Goal: Task Accomplishment & Management: Complete application form

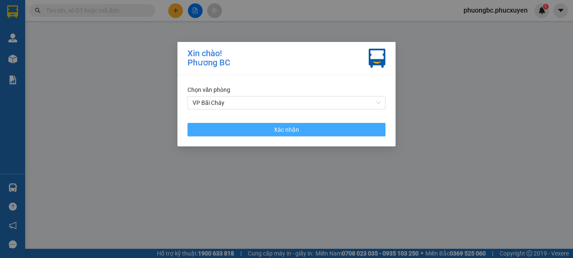
click at [300, 132] on button "Xác nhận" at bounding box center [287, 129] width 198 height 13
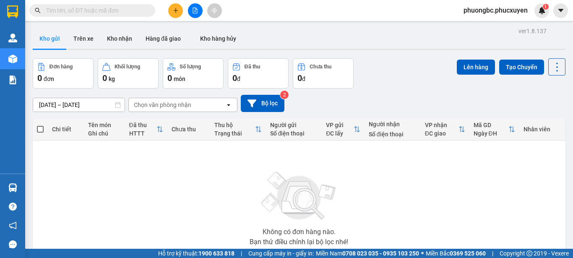
click at [487, 12] on span "phuongbc.phucxuyen" at bounding box center [496, 10] width 78 height 10
click at [480, 26] on span "Đăng xuất" at bounding box center [499, 25] width 61 height 9
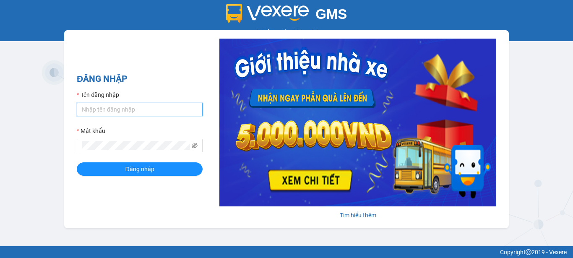
click at [136, 108] on input "Tên đăng nhập" at bounding box center [140, 109] width 126 height 13
type input "baichay.phucxuyen"
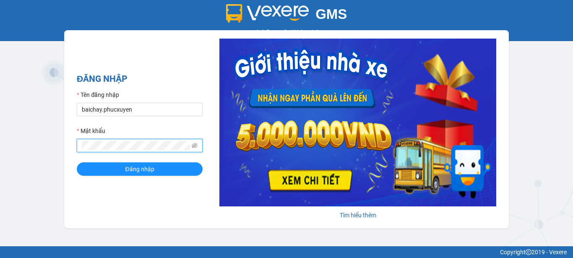
click at [77, 162] on button "Đăng nhập" at bounding box center [140, 168] width 126 height 13
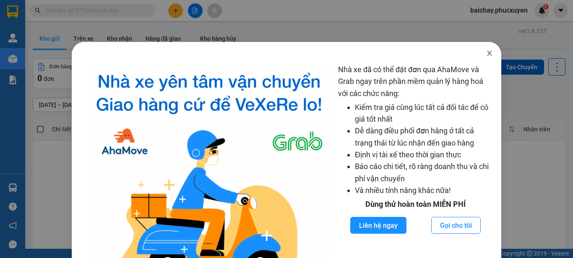
click at [488, 55] on icon "close" at bounding box center [490, 53] width 5 height 5
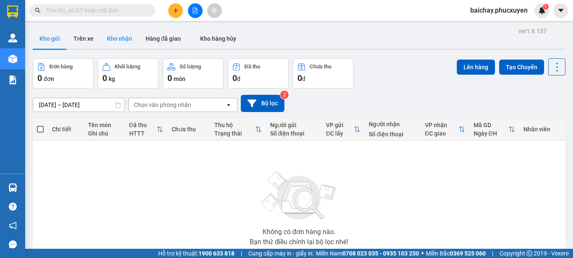
click at [111, 39] on button "Kho nhận" at bounding box center [119, 39] width 39 height 20
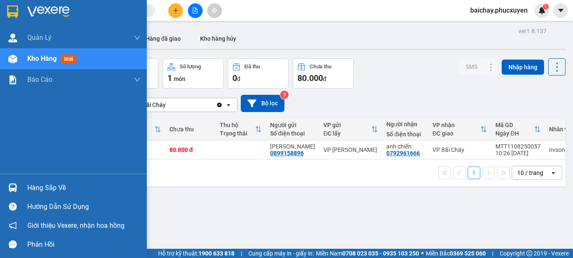
click at [40, 187] on div "Hàng sắp về" at bounding box center [83, 188] width 113 height 13
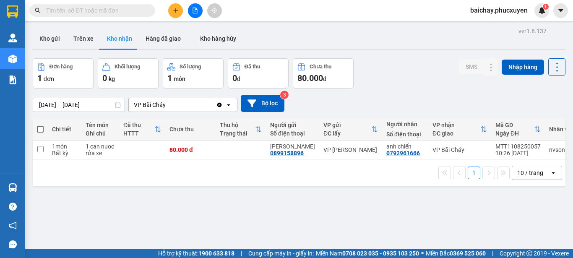
click at [399, 213] on section "Kết quả tìm kiếm ( 0 ) Bộ lọc No Data baichay.phucxuyen 1 [PERSON_NAME] lý giao…" at bounding box center [286, 129] width 573 height 258
click at [161, 38] on button "Hàng đã giao" at bounding box center [163, 39] width 49 height 20
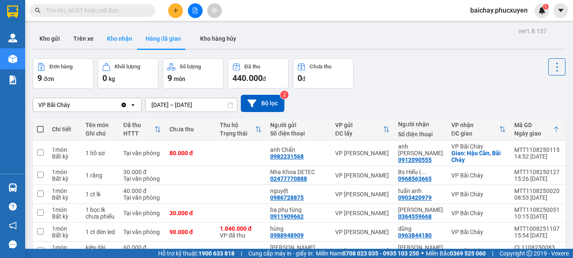
click at [119, 39] on button "Kho nhận" at bounding box center [119, 39] width 39 height 20
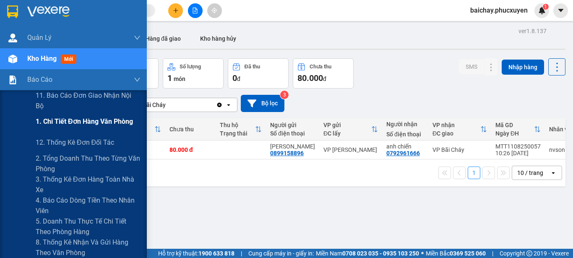
click at [82, 123] on span "1. Chi tiết đơn hàng văn phòng" at bounding box center [84, 121] width 97 height 10
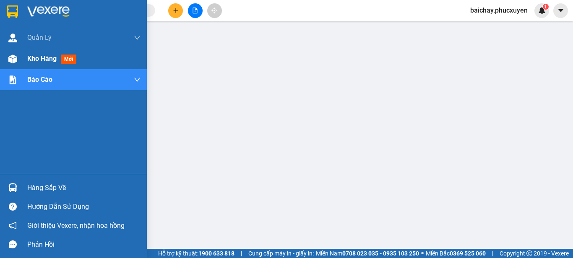
click at [42, 57] on span "Kho hàng" at bounding box center [41, 59] width 29 height 8
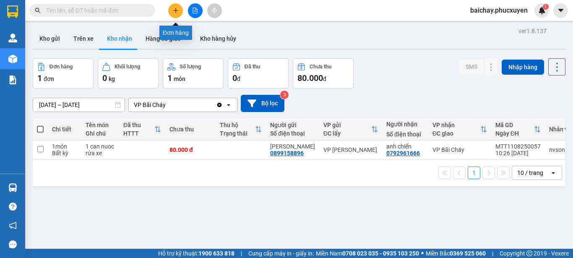
click at [177, 9] on icon "plus" at bounding box center [176, 11] width 6 height 6
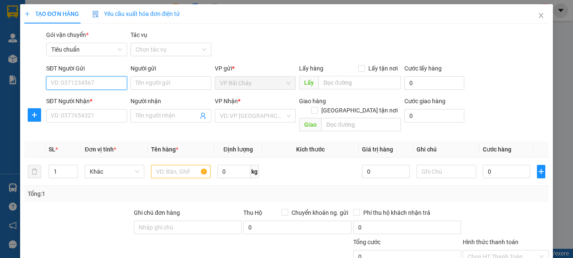
click at [109, 84] on input "SĐT Người Gửi" at bounding box center [86, 82] width 81 height 13
click at [171, 81] on input "Người gửi" at bounding box center [171, 82] width 81 height 13
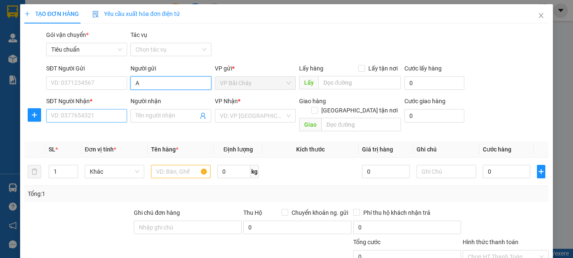
type input "A"
click at [103, 118] on input "SĐT Người Nhận *" at bounding box center [86, 115] width 81 height 13
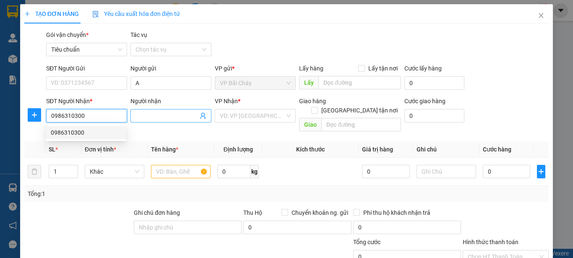
type input "0986310300"
click at [181, 114] on input "Người nhận" at bounding box center [167, 115] width 63 height 9
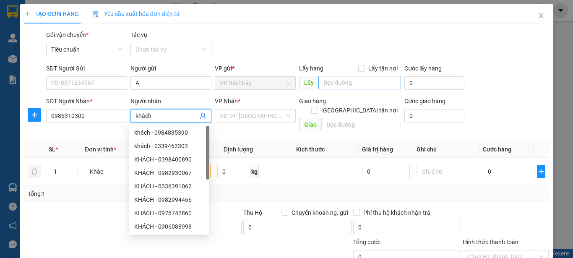
type input "khách"
click at [375, 82] on input "text" at bounding box center [360, 82] width 83 height 13
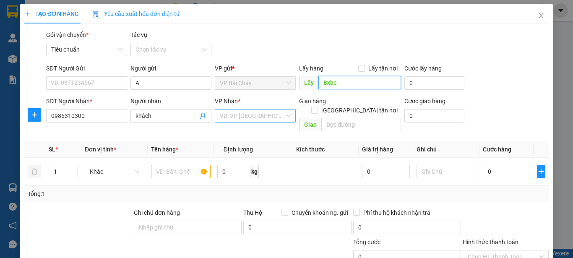
type input "Bxbc"
click at [271, 115] on input "search" at bounding box center [252, 116] width 65 height 13
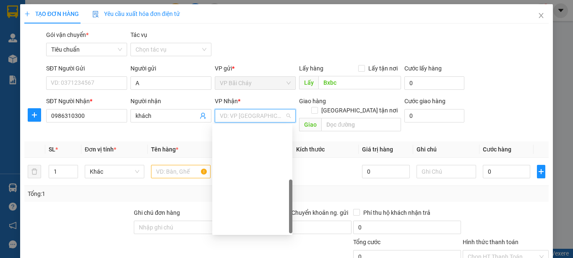
scroll to position [134, 0]
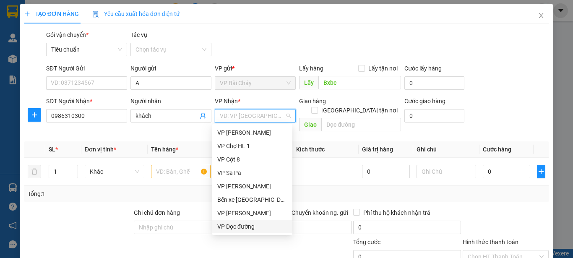
click at [241, 226] on div "VP Dọc đường" at bounding box center [252, 226] width 70 height 9
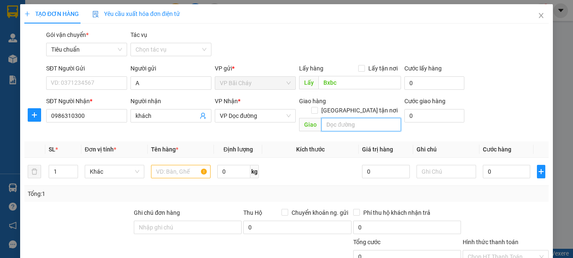
click at [381, 118] on input "text" at bounding box center [361, 124] width 80 height 13
type input "Lào Cai"
click at [159, 165] on input "text" at bounding box center [181, 171] width 60 height 13
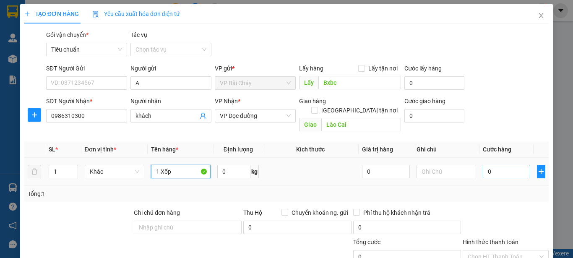
type input "1 Xốp"
click at [506, 165] on input "0" at bounding box center [506, 171] width 47 height 13
type input "1"
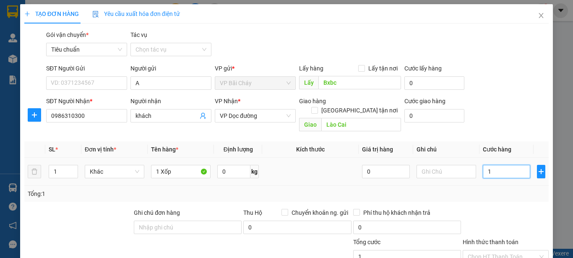
type input "15"
type input "150"
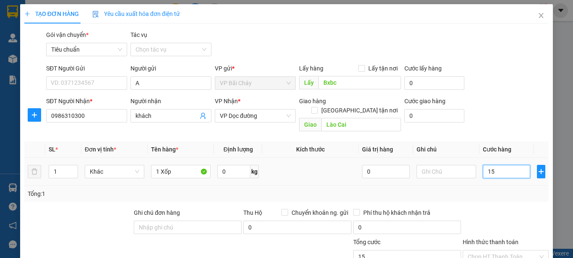
type input "150"
type input "150.000"
click at [523, 208] on div at bounding box center [506, 222] width 88 height 29
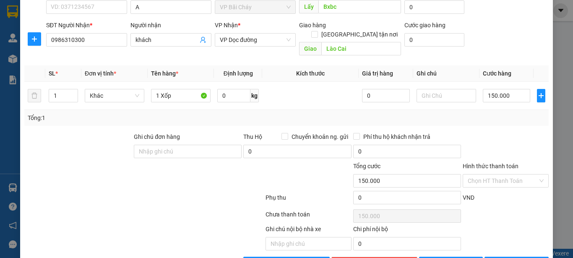
scroll to position [95, 0]
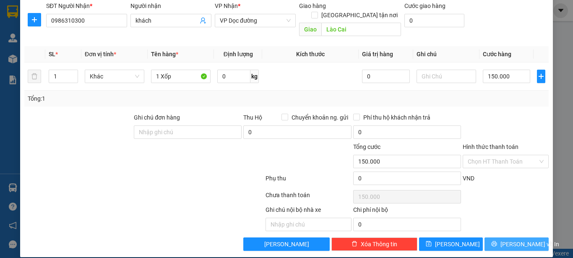
click at [512, 240] on span "[PERSON_NAME] và In" at bounding box center [530, 244] width 59 height 9
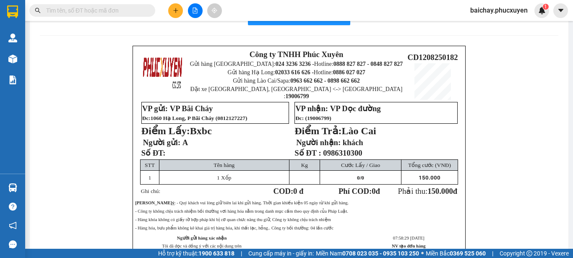
scroll to position [42, 0]
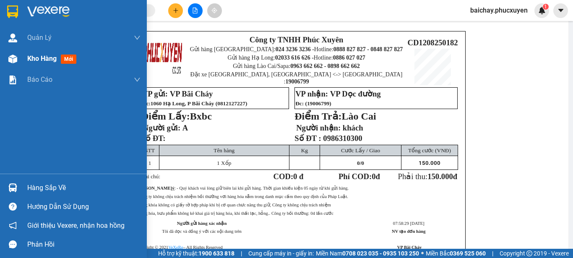
click at [42, 58] on span "Kho hàng" at bounding box center [41, 59] width 29 height 8
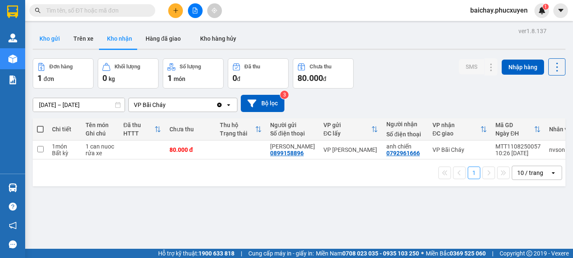
click at [52, 37] on button "Kho gửi" at bounding box center [50, 39] width 34 height 20
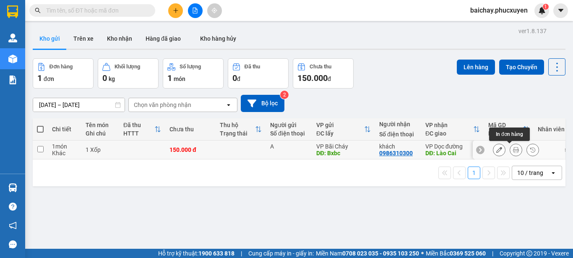
click at [496, 148] on icon at bounding box center [499, 150] width 6 height 6
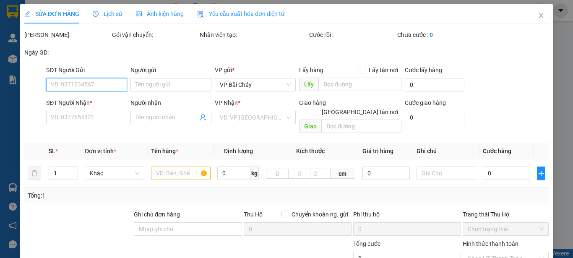
type input "A"
type input "Bxbc"
type input "0986310300"
type input "khách"
type input "Lào Cai"
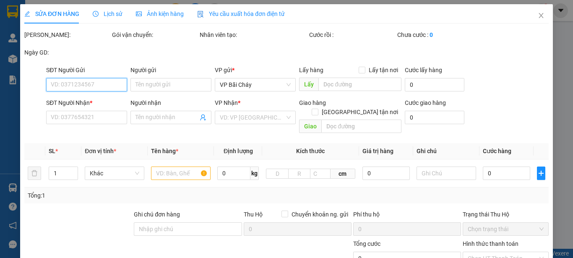
type input "150.000"
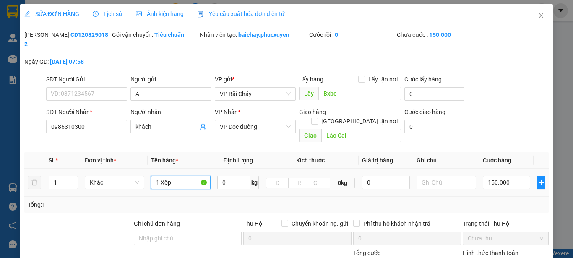
click at [183, 176] on input "1 Xốp" at bounding box center [181, 182] width 60 height 13
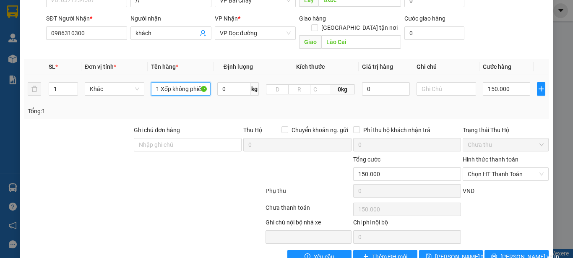
scroll to position [97, 0]
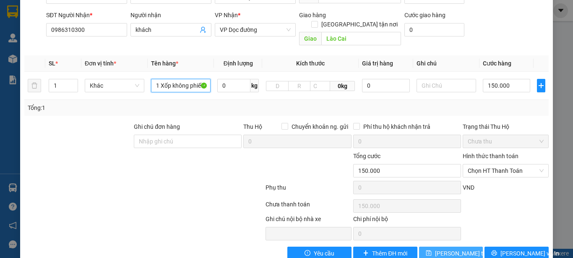
type input "1 Xốp không phiếu"
drag, startPoint x: 457, startPoint y: 237, endPoint x: 474, endPoint y: 225, distance: 20.3
click at [457, 249] on span "[PERSON_NAME] thay đổi" at bounding box center [468, 253] width 67 height 9
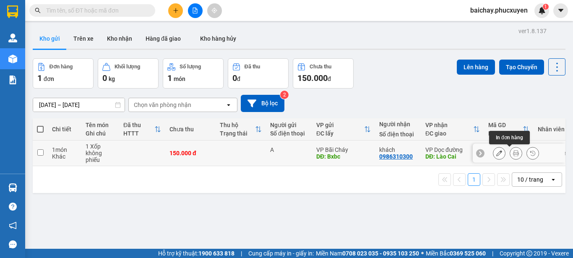
click at [513, 155] on icon at bounding box center [516, 153] width 6 height 6
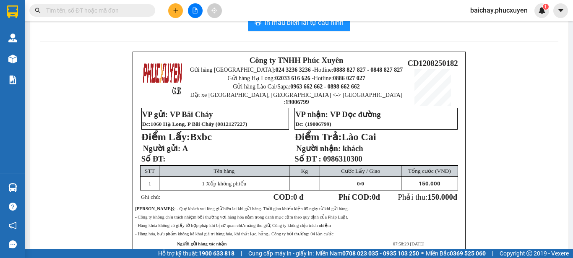
scroll to position [42, 0]
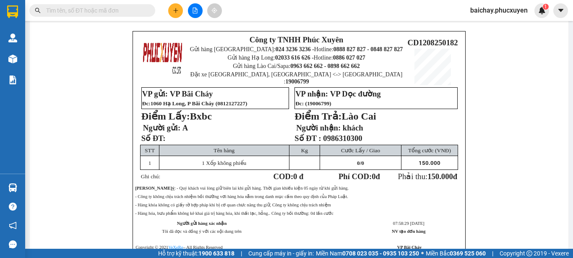
click at [507, 137] on div "Công ty TNHH Phúc Xuyên Gửi hàng [GEOGRAPHIC_DATA]: 024 3236 3236 - Hotline: 08…" at bounding box center [299, 153] width 519 height 244
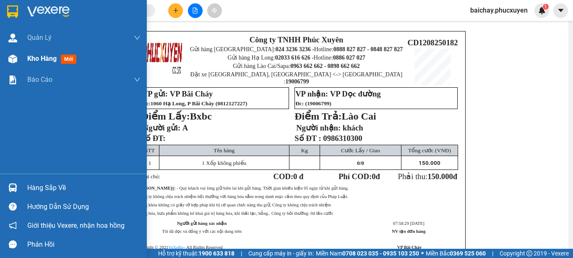
click at [39, 60] on span "Kho hàng" at bounding box center [41, 59] width 29 height 8
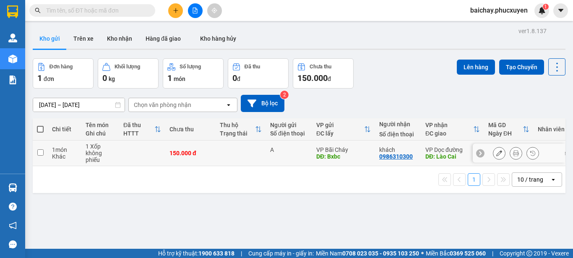
click at [41, 152] on input "checkbox" at bounding box center [40, 152] width 6 height 6
checkbox input "true"
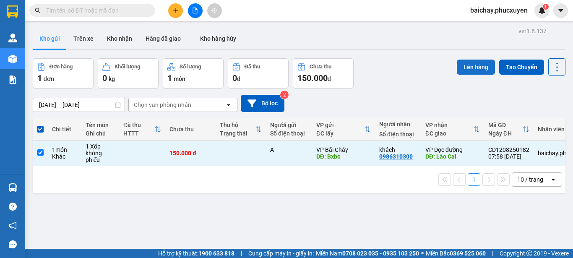
click at [469, 68] on button "Lên hàng" at bounding box center [476, 67] width 38 height 15
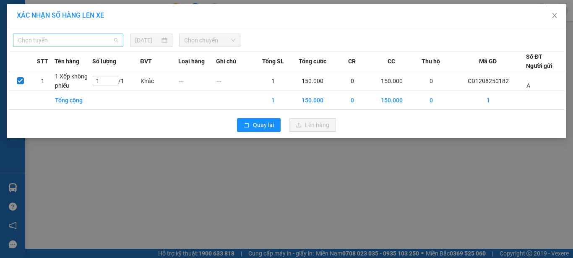
click at [99, 42] on span "Chọn tuyến" at bounding box center [68, 40] width 100 height 13
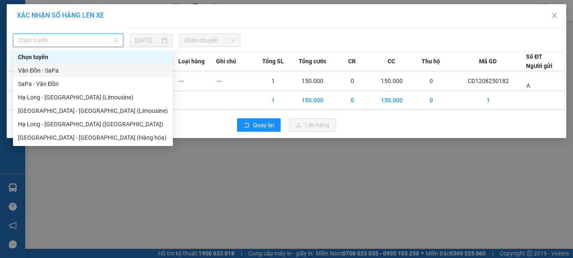
click at [48, 70] on div "Vân Đồn - SaPa" at bounding box center [93, 70] width 150 height 9
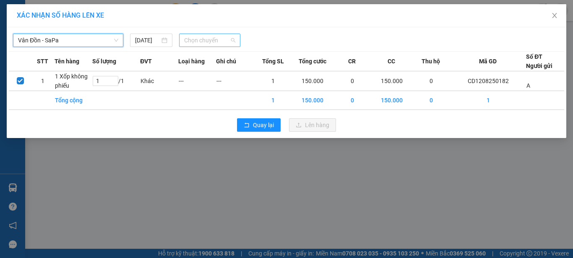
click at [219, 39] on span "Chọn chuyến" at bounding box center [210, 40] width 52 height 13
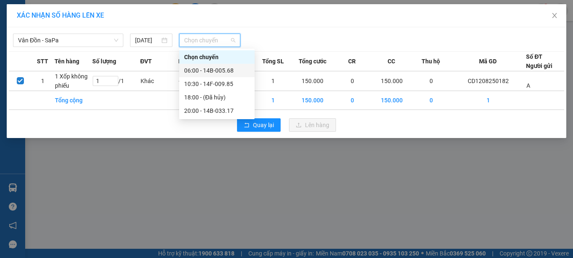
click at [227, 71] on div "06:00 - 14B-005.68" at bounding box center [216, 70] width 65 height 9
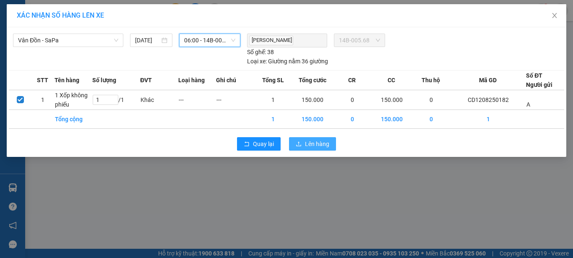
click at [312, 146] on span "Lên hàng" at bounding box center [317, 143] width 24 height 9
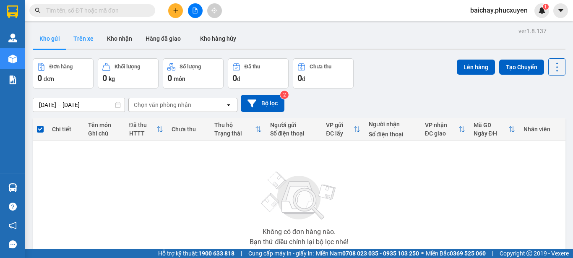
click at [83, 37] on button "Trên xe" at bounding box center [84, 39] width 34 height 20
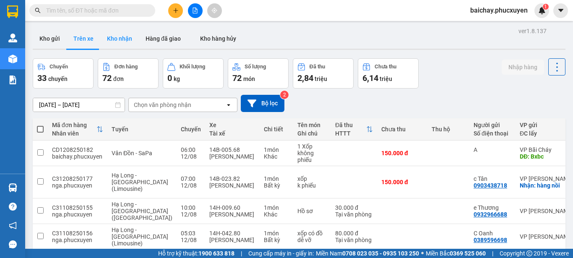
click at [123, 37] on button "Kho nhận" at bounding box center [119, 39] width 39 height 20
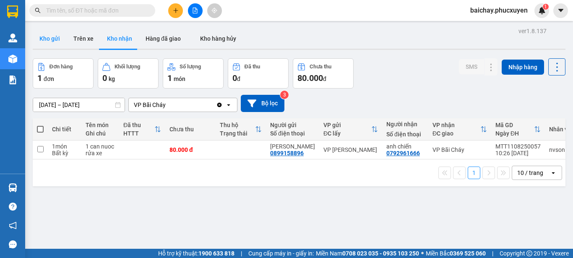
click at [52, 39] on button "Kho gửi" at bounding box center [50, 39] width 34 height 20
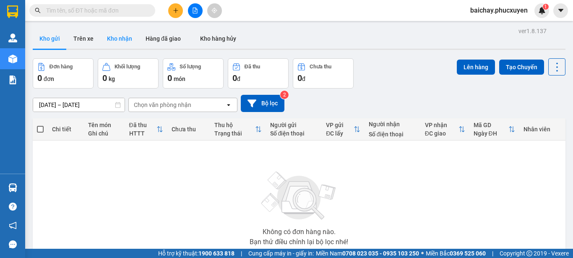
click at [117, 38] on button "Kho nhận" at bounding box center [119, 39] width 39 height 20
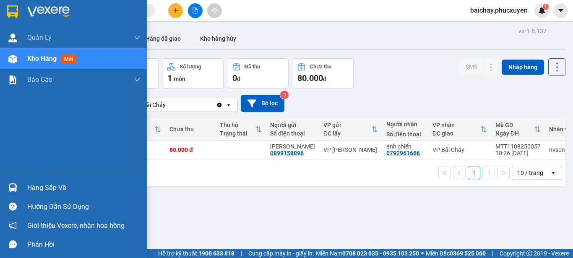
click at [41, 187] on div "Hàng sắp về" at bounding box center [83, 188] width 113 height 13
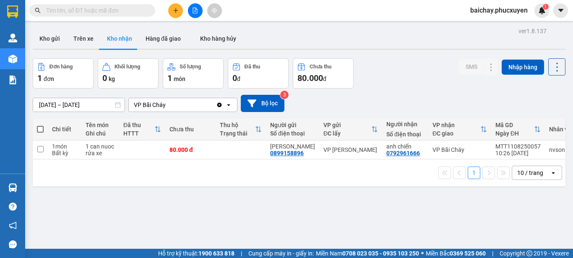
click at [435, 207] on section "Kết quả tìm kiếm ( 0 ) Bộ lọc No Data baichay.phucxuyen 1 [PERSON_NAME] lý giao…" at bounding box center [286, 129] width 573 height 258
click at [78, 39] on button "Trên xe" at bounding box center [84, 39] width 34 height 20
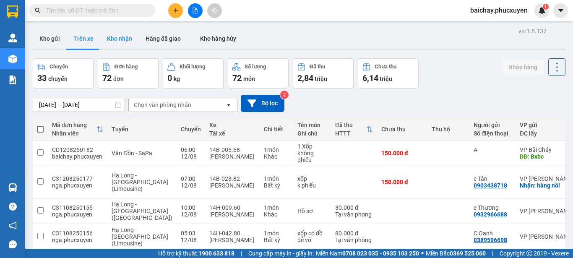
click at [115, 37] on button "Kho nhận" at bounding box center [119, 39] width 39 height 20
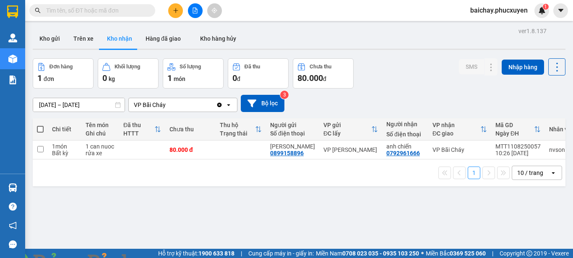
click at [154, 258] on img at bounding box center [151, 263] width 5 height 5
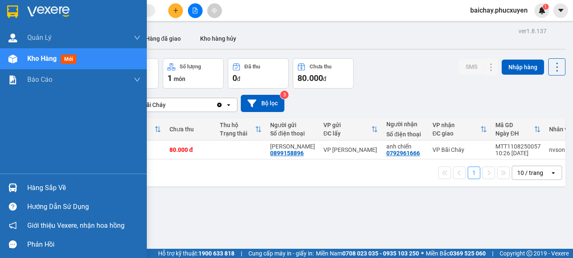
click at [47, 189] on div "Hàng sắp về" at bounding box center [83, 188] width 113 height 13
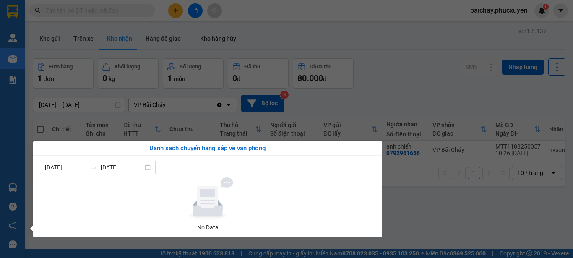
click at [433, 212] on section "Kết quả tìm kiếm ( 0 ) Bộ lọc No Data baichay.phucxuyen 1 [PERSON_NAME] lý giao…" at bounding box center [286, 129] width 573 height 258
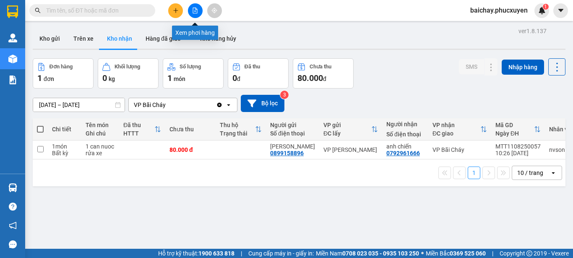
click at [196, 9] on icon "file-add" at bounding box center [195, 11] width 5 height 6
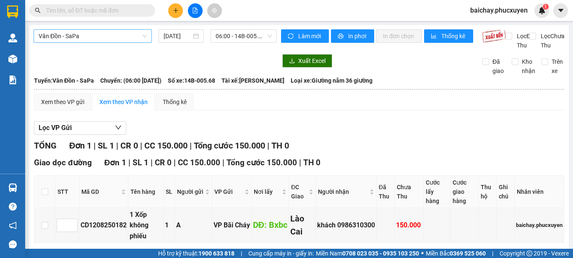
click at [124, 36] on span "Vân Đồn - SaPa" at bounding box center [93, 36] width 108 height 13
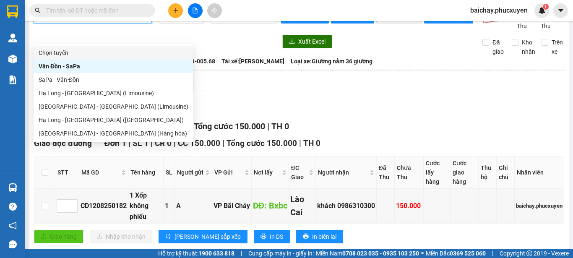
scroll to position [47, 0]
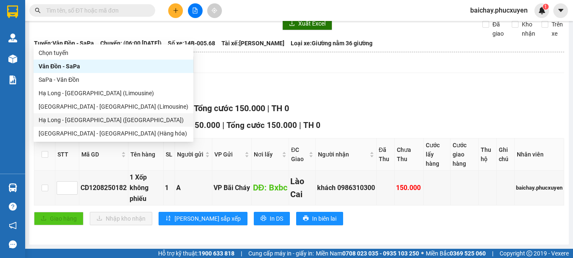
click at [77, 120] on div "Hạ Long - [GEOGRAPHIC_DATA] ([GEOGRAPHIC_DATA])" at bounding box center [114, 119] width 150 height 9
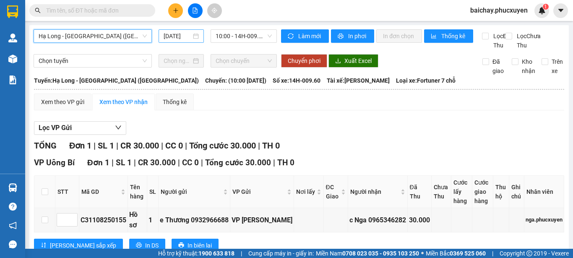
click at [175, 37] on input "[DATE]" at bounding box center [178, 35] width 28 height 9
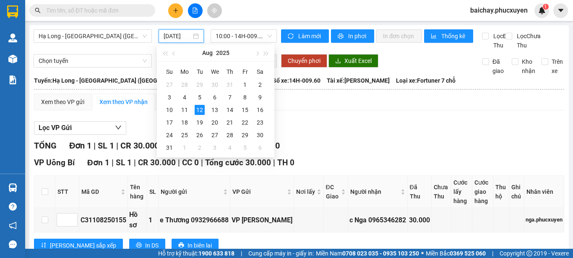
click at [505, 152] on div "TỔNG Đơn 1 | SL 1 | CR 30.000 | CC 0 | Tổng cước 30.000 | TH 0" at bounding box center [299, 145] width 530 height 13
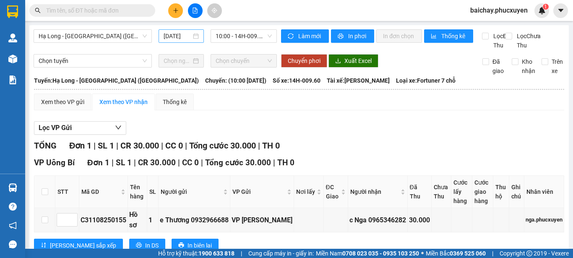
click at [178, 36] on input "[DATE]" at bounding box center [178, 35] width 28 height 9
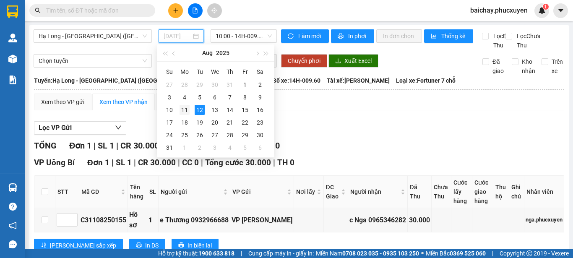
click at [184, 110] on div "11" at bounding box center [185, 110] width 10 height 10
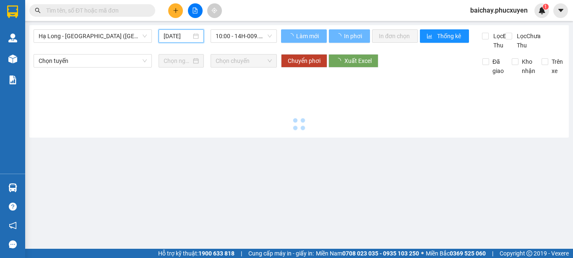
type input "[DATE]"
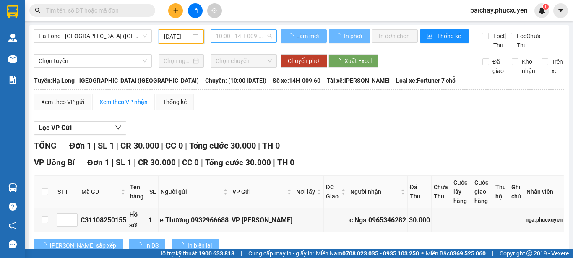
click at [246, 37] on span "10:00 - 14H-009.60" at bounding box center [244, 36] width 56 height 13
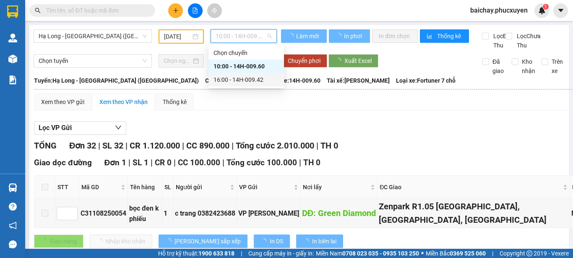
click at [251, 81] on div "16:00 - 14H-009.42" at bounding box center [246, 79] width 65 height 9
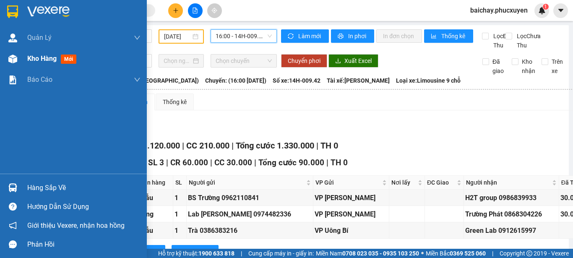
click at [44, 59] on span "Kho hàng" at bounding box center [41, 59] width 29 height 8
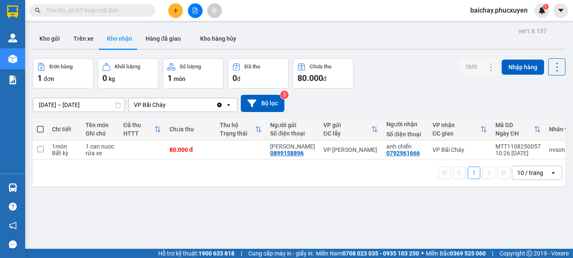
click at [177, 10] on icon "plus" at bounding box center [175, 10] width 5 height 0
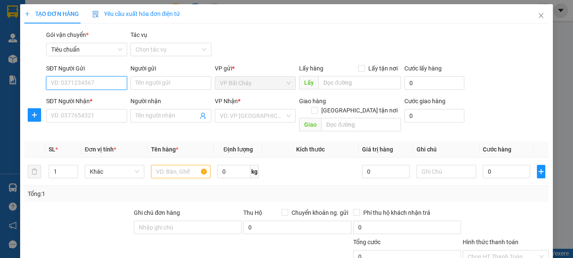
click at [108, 83] on input "SĐT Người Gửi" at bounding box center [86, 82] width 81 height 13
click at [317, 107] on input "[GEOGRAPHIC_DATA] tận nơi" at bounding box center [314, 110] width 6 height 6
checkbox input "true"
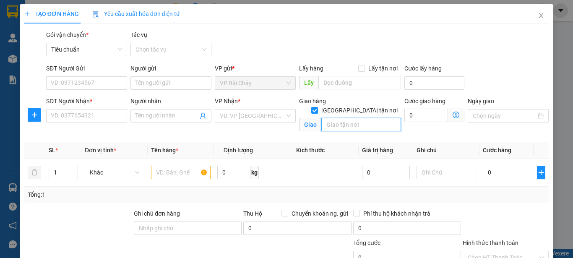
click at [366, 118] on input "text" at bounding box center [361, 124] width 80 height 13
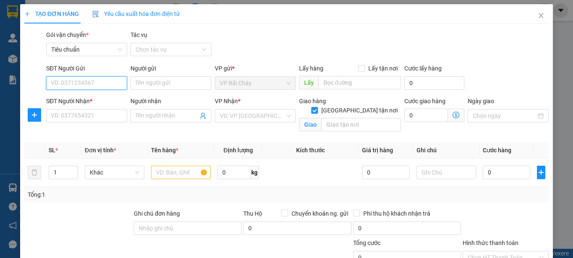
click at [108, 82] on input "SĐT Người Gửi" at bounding box center [86, 82] width 81 height 13
type input "0961366026"
click at [73, 102] on div "0961366026 - Huyền" at bounding box center [86, 99] width 70 height 9
type input "Huyền"
type input "0961366026"
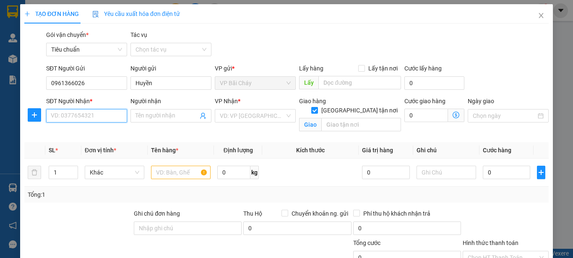
click at [94, 112] on input "SĐT Người Nhận *" at bounding box center [86, 115] width 81 height 13
type input "0904282778"
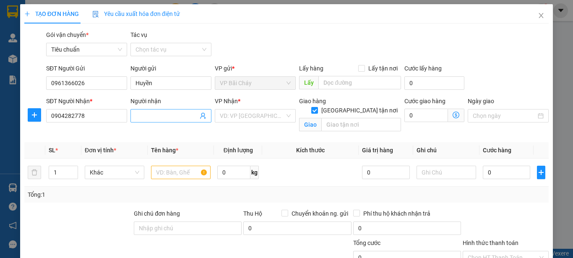
click at [178, 114] on input "Người nhận" at bounding box center [167, 115] width 63 height 9
type input "[PERSON_NAME]"
click at [370, 118] on input "text" at bounding box center [361, 124] width 80 height 13
type input "S"
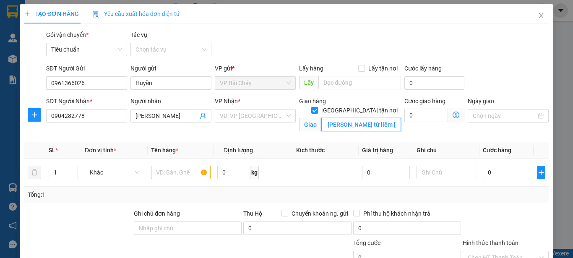
scroll to position [0, 11]
type input "số 8 [PERSON_NAME] từ liêm [GEOGRAPHIC_DATA]"
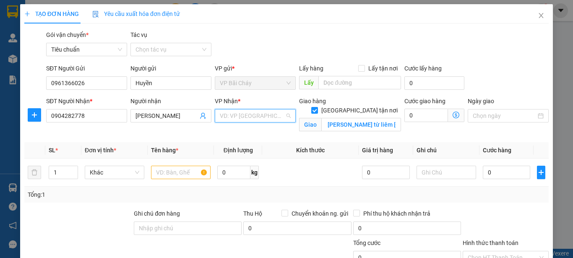
click at [270, 113] on input "search" at bounding box center [252, 116] width 65 height 13
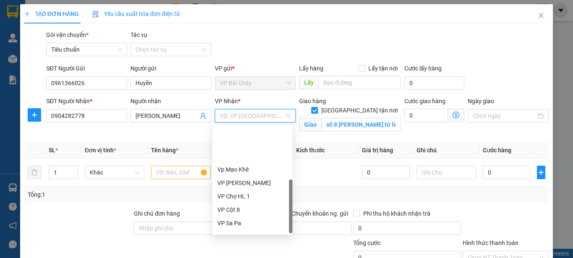
scroll to position [134, 0]
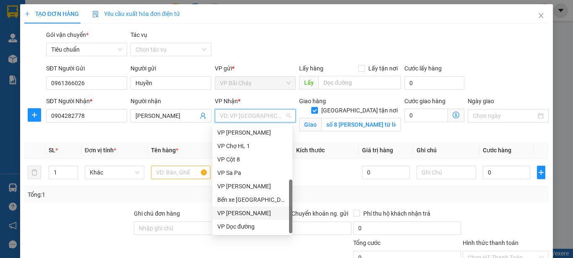
click at [239, 213] on div "VP [PERSON_NAME]" at bounding box center [252, 213] width 70 height 9
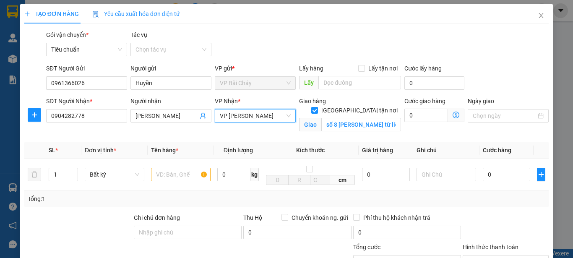
click at [453, 114] on icon "dollar-circle" at bounding box center [456, 115] width 7 height 7
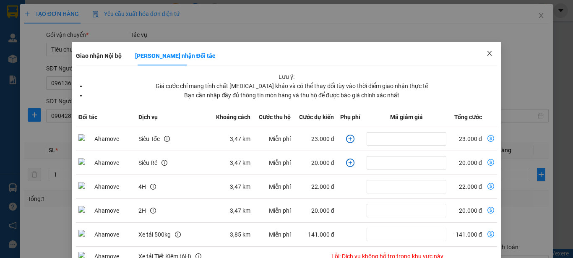
click at [488, 53] on icon "close" at bounding box center [490, 53] width 5 height 5
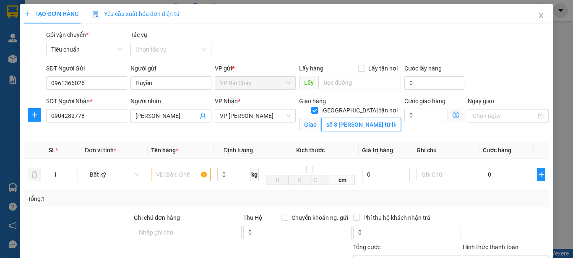
click at [342, 118] on input "số 8 [PERSON_NAME] từ liêm [GEOGRAPHIC_DATA]" at bounding box center [361, 124] width 80 height 13
click at [423, 118] on input "0" at bounding box center [427, 115] width 44 height 13
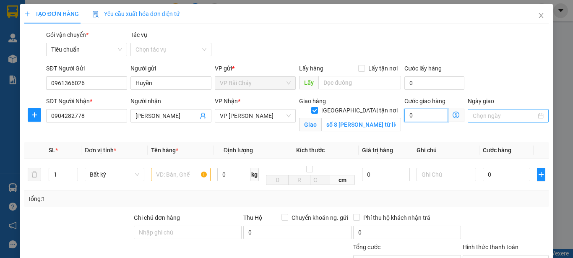
type input "5"
type input "50"
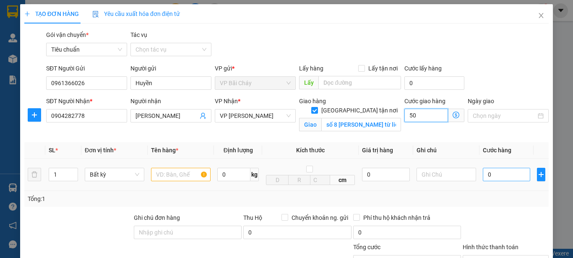
type input "50"
type input "50.000"
click at [509, 174] on input "0" at bounding box center [506, 174] width 47 height 13
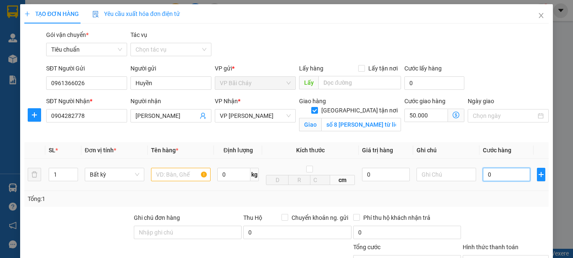
type input "4"
type input "50.004"
type input "40"
type input "50.040"
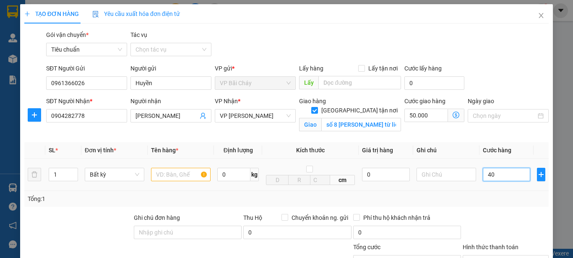
type input "50.040"
type input "40.000"
type input "90.000"
click at [500, 211] on div "Transit Pickup Surcharge Ids Transit Deliver Surcharge Ids Transit Deliver Surc…" at bounding box center [286, 190] width 525 height 321
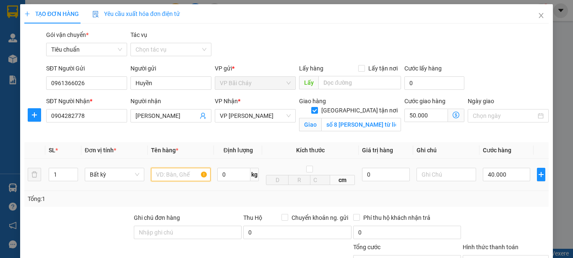
click at [172, 178] on input "text" at bounding box center [181, 174] width 60 height 13
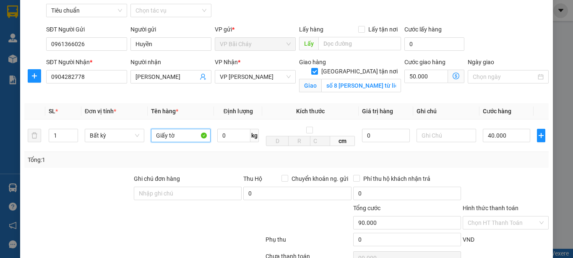
scroll to position [110, 0]
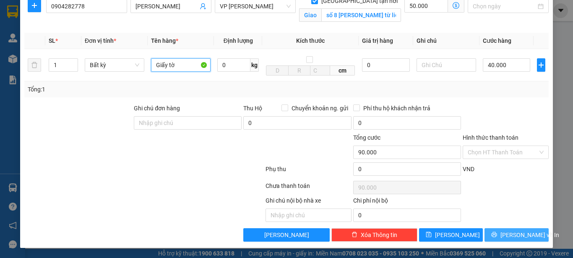
type input "Giấy tờ"
click at [505, 233] on span "[PERSON_NAME] và In" at bounding box center [530, 234] width 59 height 9
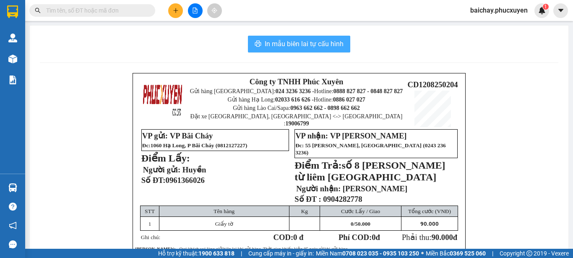
click at [266, 45] on span "In mẫu biên lai tự cấu hình" at bounding box center [304, 44] width 79 height 10
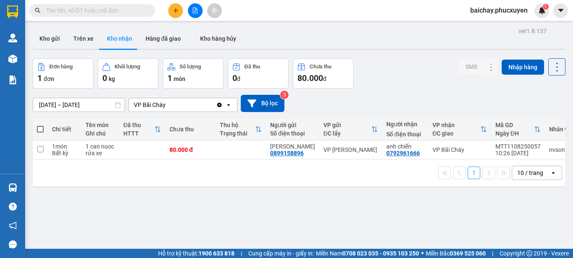
click at [397, 212] on div "ver 1.8.137 Kho gửi Trên xe Kho nhận Hàng đã giao Kho hàng hủy Đơn hàng 1 đơn K…" at bounding box center [299, 154] width 540 height 258
click at [46, 37] on button "Kho gửi" at bounding box center [50, 39] width 34 height 20
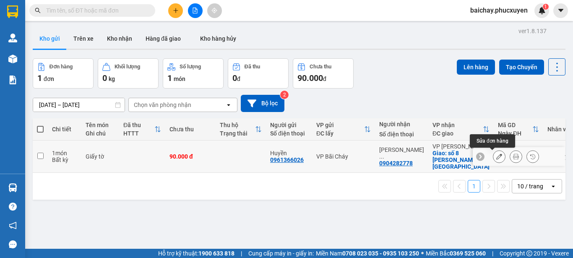
click at [496, 154] on icon at bounding box center [499, 157] width 6 height 6
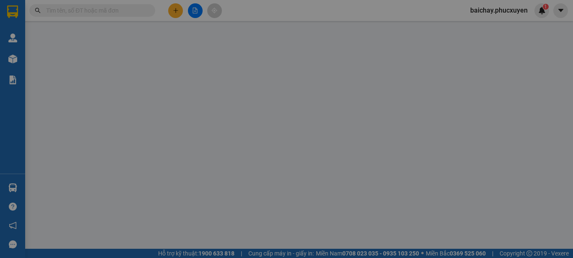
type input "0961366026"
type input "Huyền"
type input "0904282778"
type input "[PERSON_NAME]"
checkbox input "true"
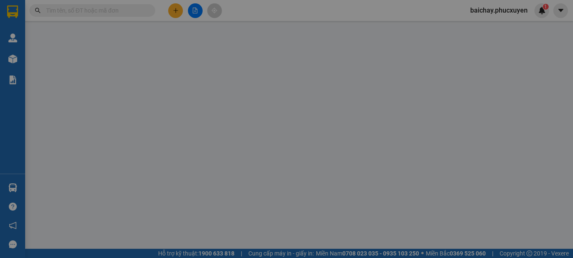
type input "số 8 [PERSON_NAME] từ liêm [GEOGRAPHIC_DATA]"
type input "90.000"
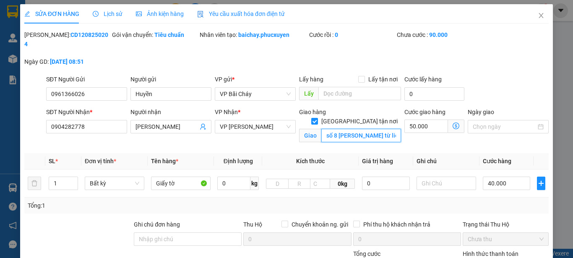
click at [323, 129] on input "số 8 [PERSON_NAME] từ liêm [GEOGRAPHIC_DATA]" at bounding box center [361, 135] width 80 height 13
type input "sảnh toà B, chung cư The Zei-số 8 [PERSON_NAME], [GEOGRAPHIC_DATA]"
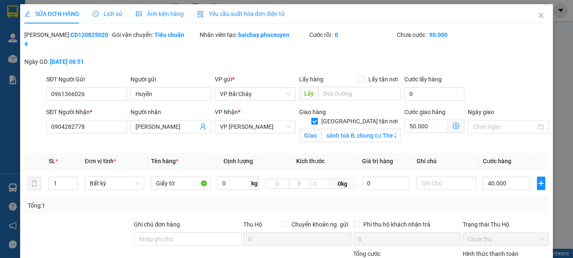
click at [453, 123] on icon "dollar-circle" at bounding box center [456, 126] width 7 height 7
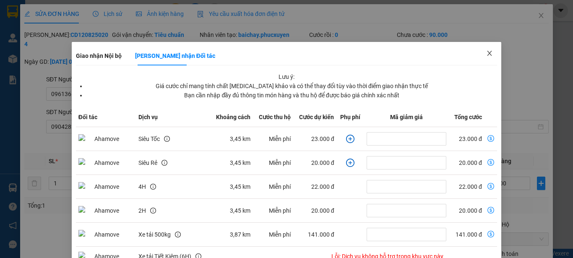
click at [488, 53] on icon "close" at bounding box center [490, 53] width 5 height 5
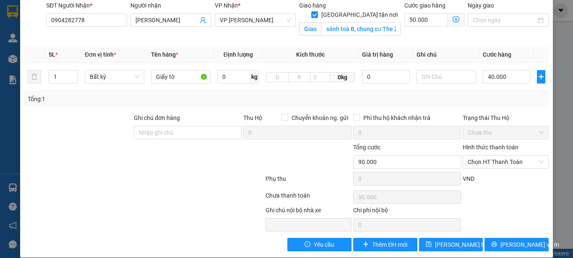
scroll to position [107, 0]
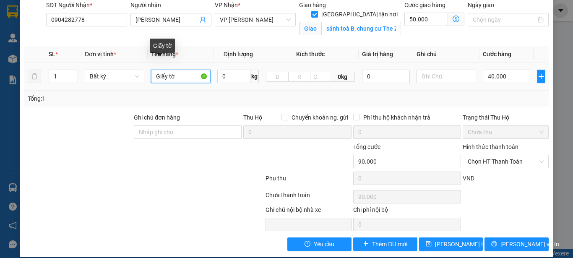
click at [175, 70] on input "Giấy tờ" at bounding box center [181, 76] width 60 height 13
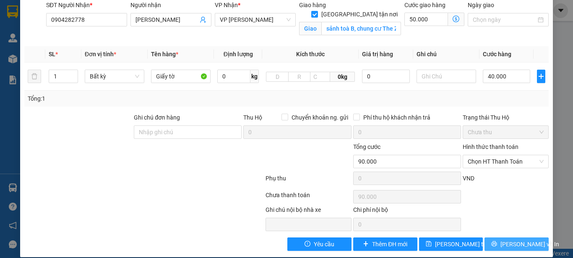
click at [510, 240] on span "[PERSON_NAME] và In" at bounding box center [530, 244] width 59 height 9
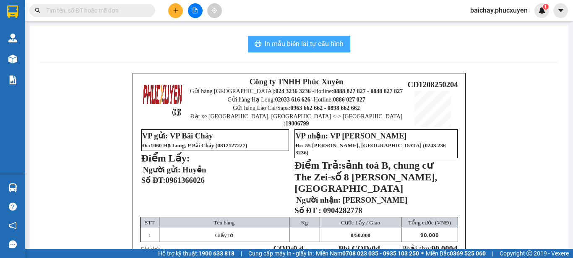
click at [284, 44] on span "In mẫu biên lai tự cấu hình" at bounding box center [304, 44] width 79 height 10
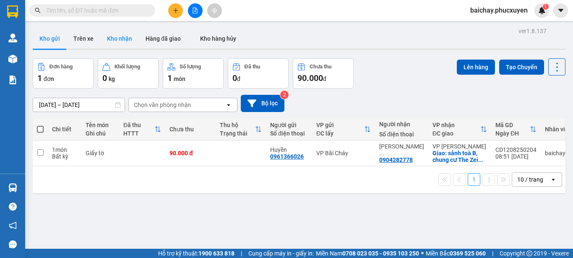
click at [120, 38] on button "Kho nhận" at bounding box center [119, 39] width 39 height 20
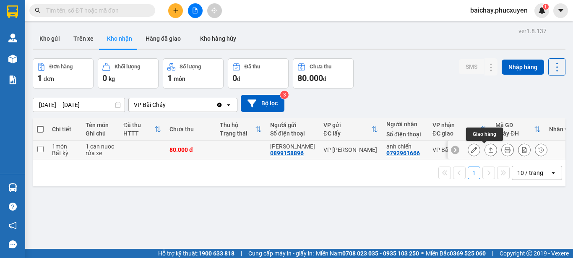
click at [488, 150] on icon at bounding box center [491, 150] width 6 height 6
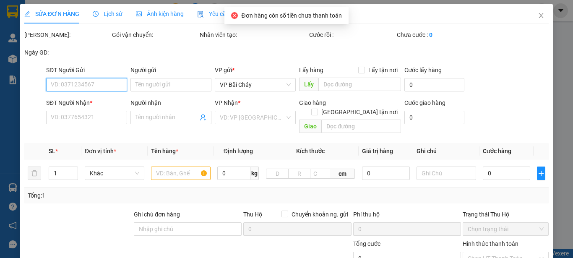
type input "0899158896"
type input "[PERSON_NAME]"
type input "0792961666"
type input "anh chiến"
checkbox input "true"
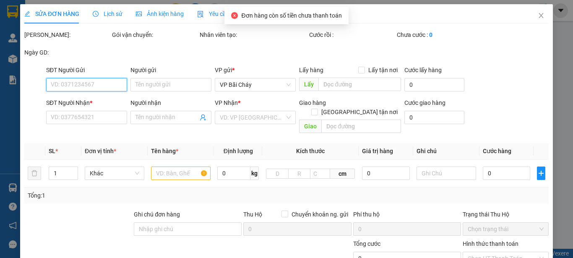
type input "80.000"
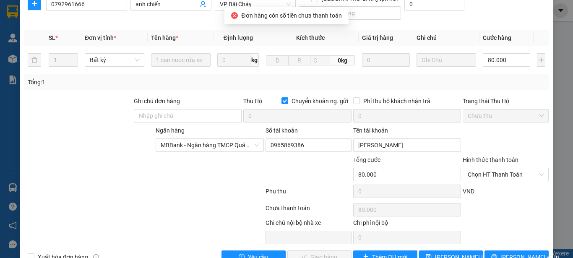
scroll to position [126, 0]
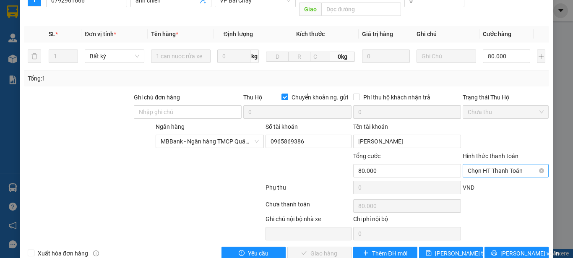
click at [524, 165] on span "Chọn HT Thanh Toán" at bounding box center [506, 171] width 76 height 13
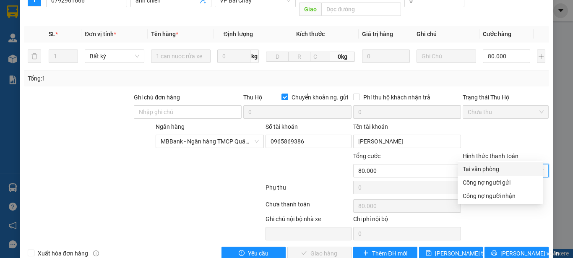
click at [489, 169] on div "Tại văn phòng" at bounding box center [500, 169] width 75 height 9
type input "0"
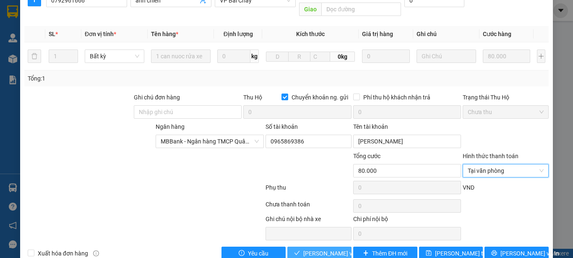
click at [311, 249] on span "[PERSON_NAME] và Giao hàng" at bounding box center [343, 253] width 81 height 9
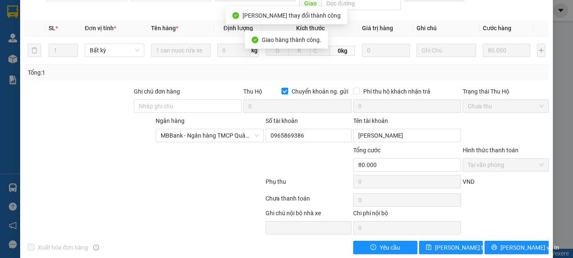
scroll to position [0, 0]
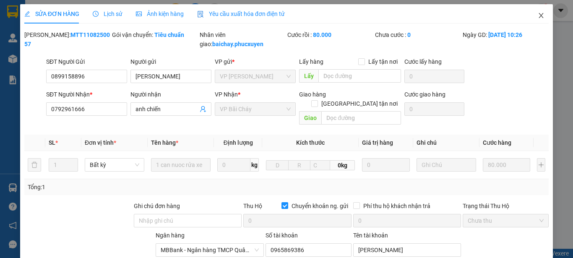
click at [538, 14] on icon "close" at bounding box center [541, 15] width 7 height 7
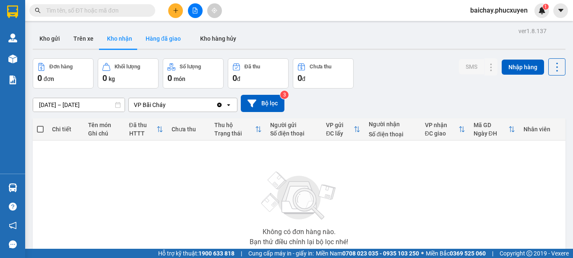
click at [159, 39] on button "Hàng đã giao" at bounding box center [163, 39] width 49 height 20
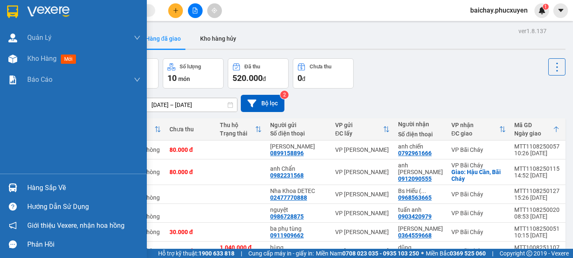
click at [42, 189] on div "Hàng sắp về" at bounding box center [83, 188] width 113 height 13
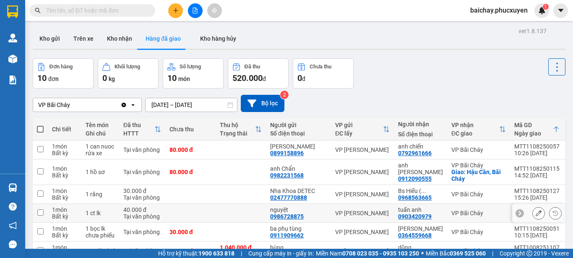
click at [426, 219] on section "Kết quả tìm kiếm ( 0 ) Bộ lọc No Data baichay.phucxuyen 1 [PERSON_NAME] lý giao…" at bounding box center [286, 129] width 573 height 258
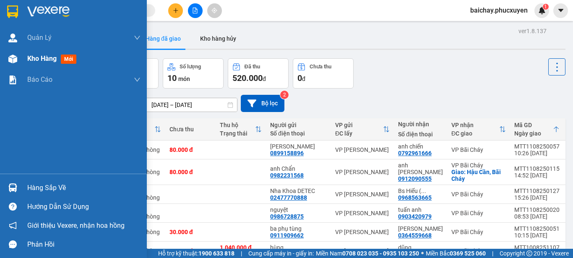
click at [34, 58] on span "Kho hàng" at bounding box center [41, 59] width 29 height 8
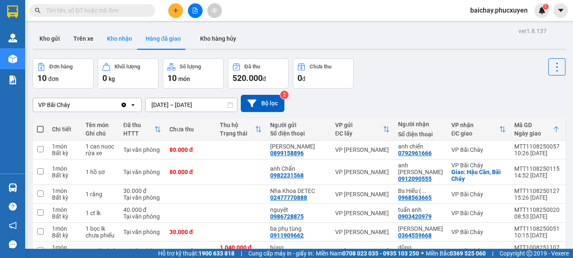
click at [114, 37] on button "Kho nhận" at bounding box center [119, 39] width 39 height 20
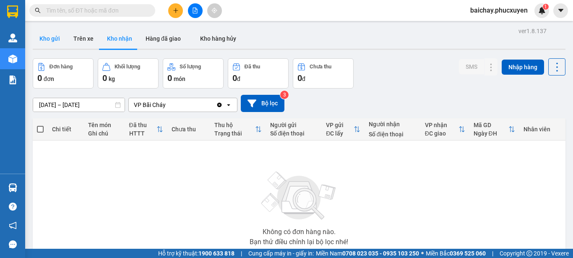
click at [52, 38] on button "Kho gửi" at bounding box center [50, 39] width 34 height 20
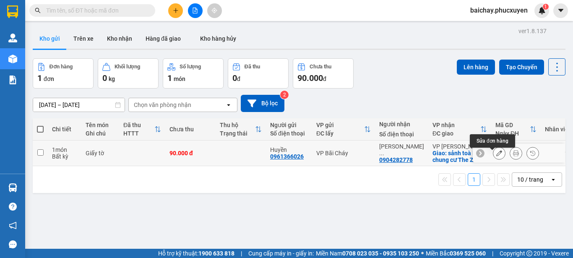
click at [496, 156] on icon at bounding box center [499, 153] width 6 height 6
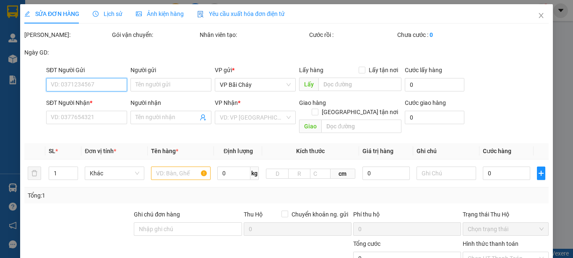
type input "0961366026"
type input "Huyền"
type input "0904282778"
type input "[PERSON_NAME]"
checkbox input "true"
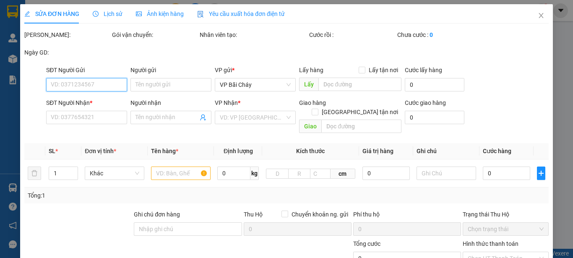
type input "sảnh toà B, chung cư The Zei-số 8 [PERSON_NAME], [GEOGRAPHIC_DATA]"
type input "90.000"
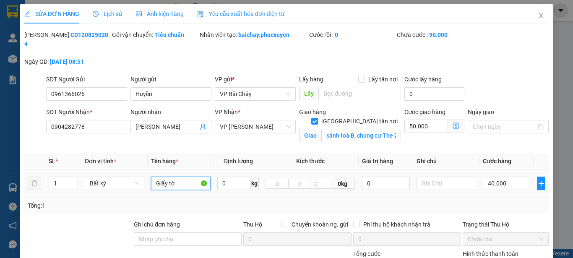
click at [182, 177] on input "Giấy tờ" at bounding box center [181, 183] width 60 height 13
type input "Giấy tờ - SHIP NGAY"
click at [521, 122] on input "Ngày giao" at bounding box center [504, 126] width 63 height 9
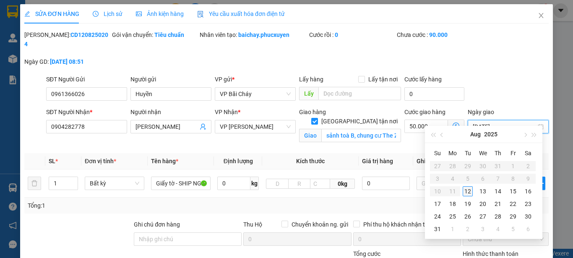
type input "[DATE]"
click at [467, 191] on div "12" at bounding box center [468, 191] width 10 height 10
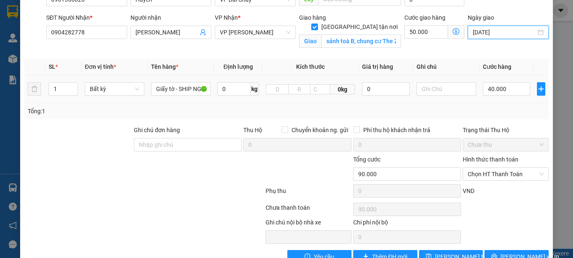
scroll to position [107, 0]
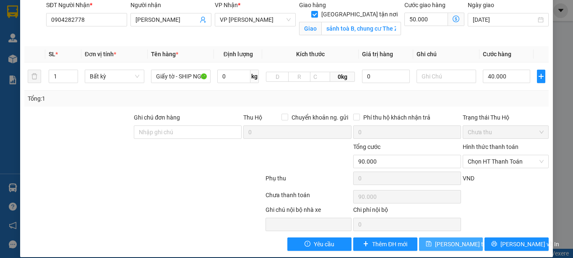
click at [441, 240] on span "[PERSON_NAME] thay đổi" at bounding box center [468, 244] width 67 height 9
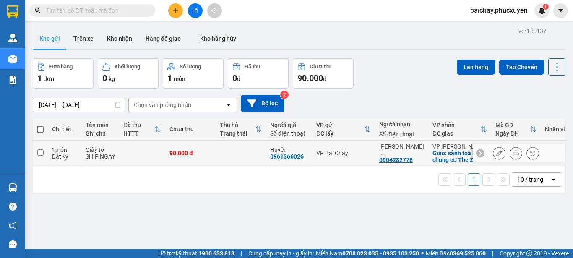
click at [514, 156] on button at bounding box center [516, 153] width 12 height 15
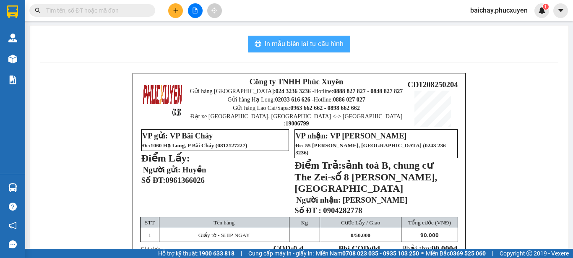
click at [273, 45] on span "In mẫu biên lai tự cấu hình" at bounding box center [304, 44] width 79 height 10
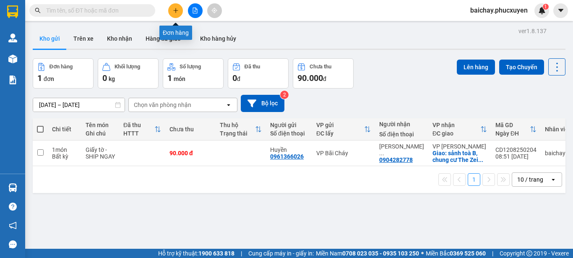
click at [175, 9] on icon "plus" at bounding box center [176, 11] width 6 height 6
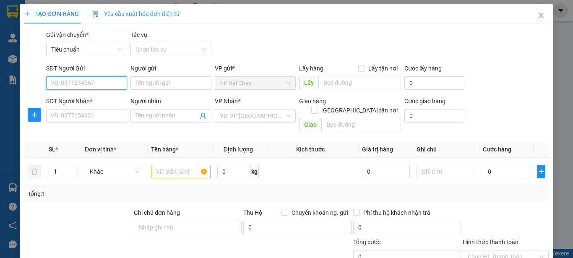
click at [106, 85] on input "SĐT Người Gửi" at bounding box center [86, 82] width 81 height 13
type input "0962153221"
click at [96, 100] on div "0962153221 - anh Khương" at bounding box center [86, 99] width 71 height 9
type input "anh Khương"
type input "0962153221"
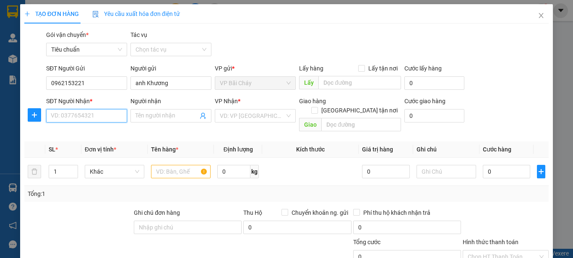
click at [112, 117] on input "SĐT Người Nhận *" at bounding box center [86, 115] width 81 height 13
click at [100, 132] on div "0932228192 - anh Khu" at bounding box center [86, 132] width 70 height 9
type input "0932228192"
type input "anh Khu"
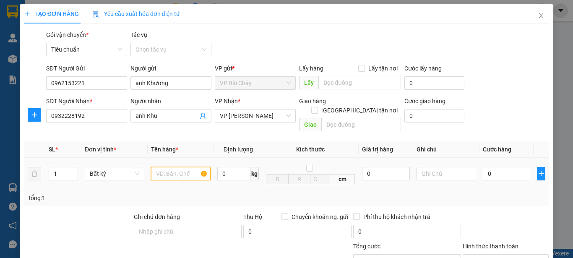
click at [174, 167] on input "text" at bounding box center [181, 173] width 60 height 13
type input "1 hộp xanh nhỏ"
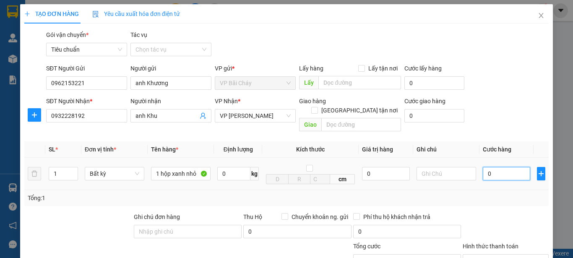
click at [510, 167] on input "0" at bounding box center [506, 173] width 47 height 13
type input "5"
type input "50"
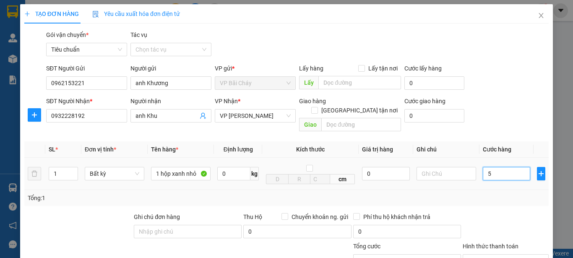
type input "50"
type input "50.000"
click at [534, 180] on td at bounding box center [541, 174] width 15 height 32
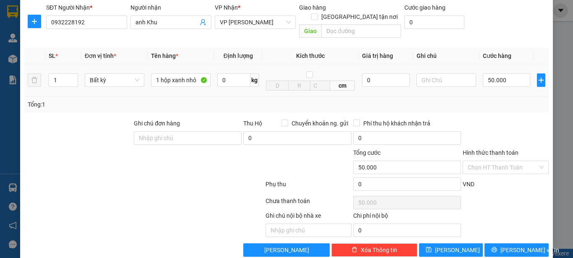
scroll to position [100, 0]
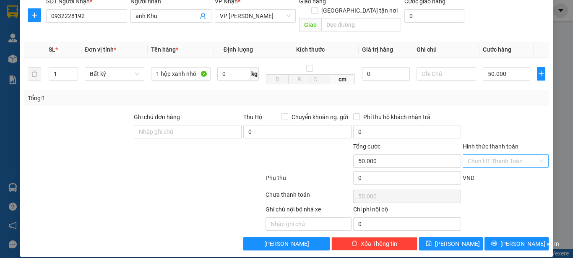
click at [524, 155] on input "Hình thức thanh toán" at bounding box center [503, 161] width 70 height 13
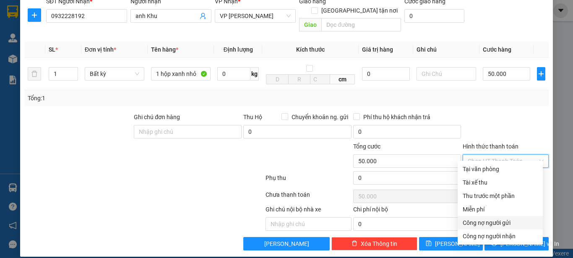
click at [493, 222] on div "Công nợ người gửi" at bounding box center [500, 222] width 75 height 9
type input "0"
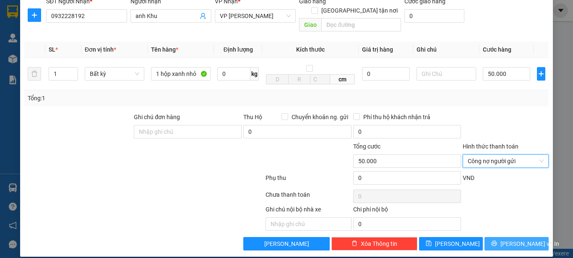
click at [504, 239] on span "[PERSON_NAME] và In" at bounding box center [530, 243] width 59 height 9
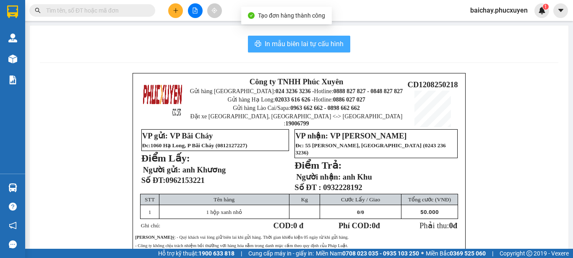
click at [282, 44] on span "In mẫu biên lai tự cấu hình" at bounding box center [304, 44] width 79 height 10
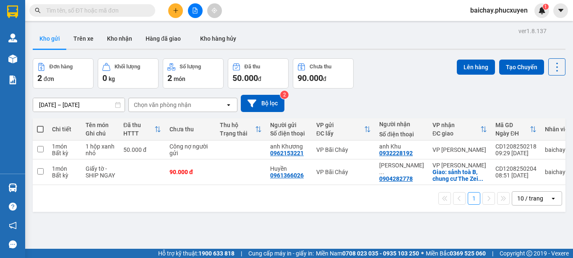
click at [295, 212] on div "1 10 / trang open" at bounding box center [299, 198] width 533 height 27
click at [250, 226] on div "ver 1.8.137 Kho gửi Trên xe Kho nhận Hàng đã giao Kho hàng hủy Đơn hàng 2 đơn K…" at bounding box center [299, 154] width 540 height 258
